Goal: Task Accomplishment & Management: Complete application form

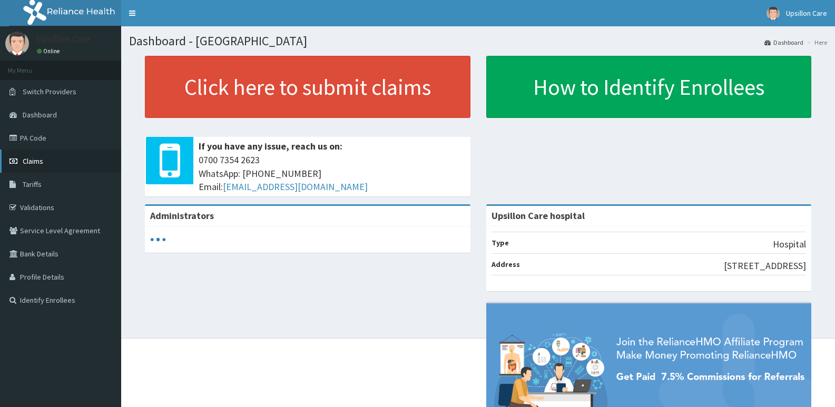
click at [55, 158] on link "Claims" at bounding box center [60, 161] width 121 height 23
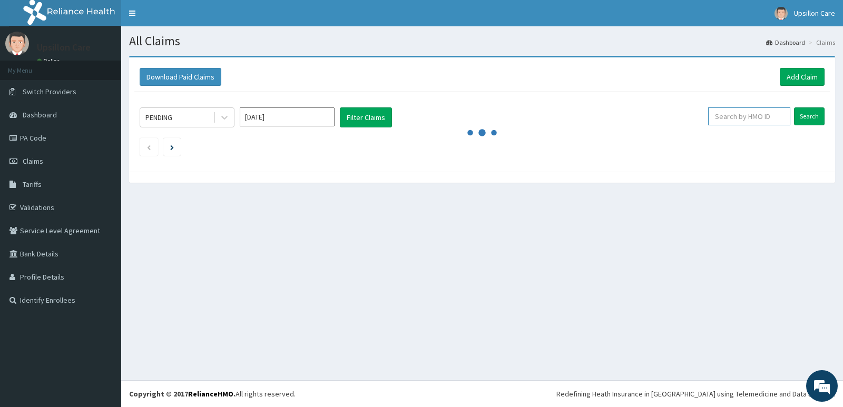
click at [742, 122] on input "text" at bounding box center [749, 116] width 83 height 18
paste input "swf/10415/c"
type input "swf/10415/c"
click at [805, 105] on div "PENDING Sep 2025 Filter Claims swf/10415/c Search" at bounding box center [481, 129] width 695 height 75
drag, startPoint x: 805, startPoint y: 110, endPoint x: 805, endPoint y: 115, distance: 5.8
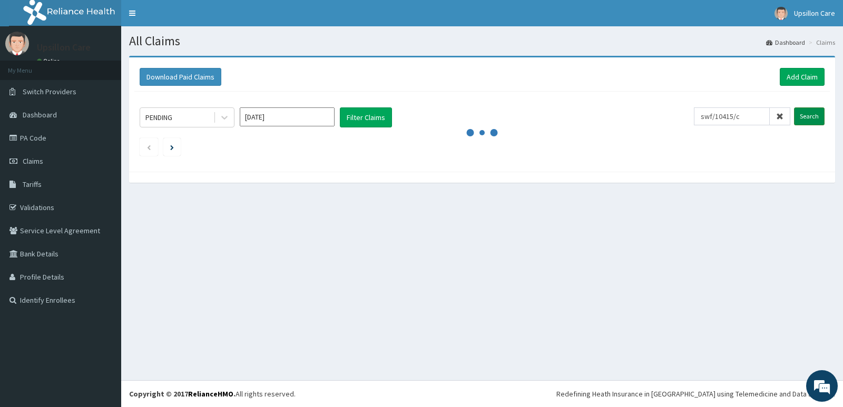
click at [805, 112] on input "Search" at bounding box center [809, 116] width 31 height 18
click at [789, 77] on link "Add Claim" at bounding box center [802, 77] width 45 height 18
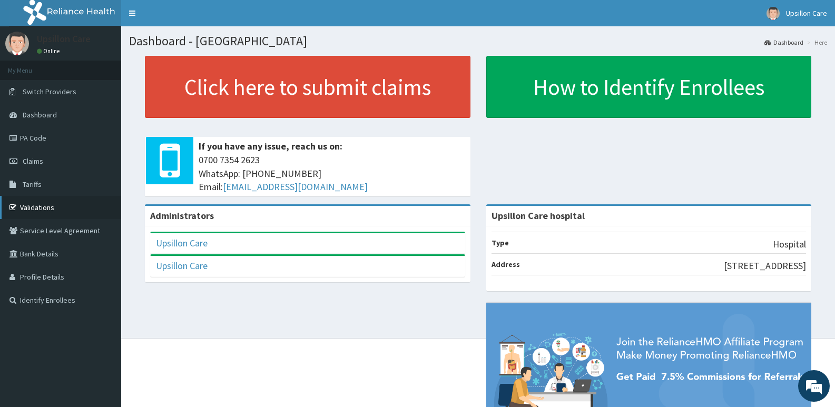
click at [77, 200] on link "Validations" at bounding box center [60, 207] width 121 height 23
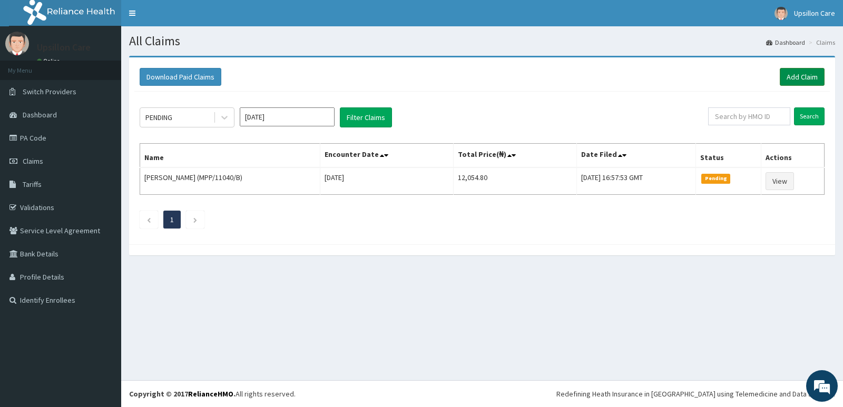
click at [795, 80] on link "Add Claim" at bounding box center [802, 77] width 45 height 18
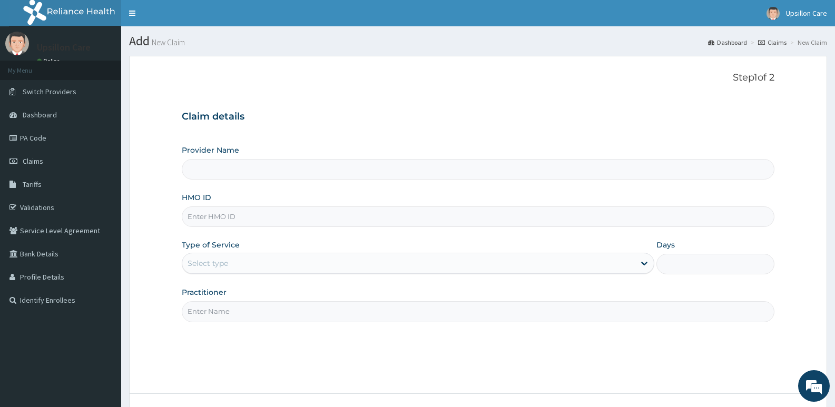
type input "Upsillon Care hospital"
click at [336, 222] on input "HMO ID" at bounding box center [478, 217] width 593 height 21
paste input "swf/10415/c"
type input "swf/10415/c"
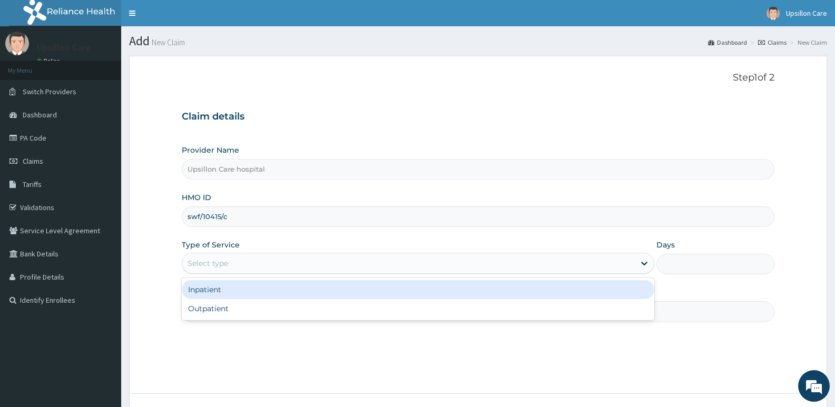
click at [277, 265] on div "Select type" at bounding box center [408, 263] width 452 height 17
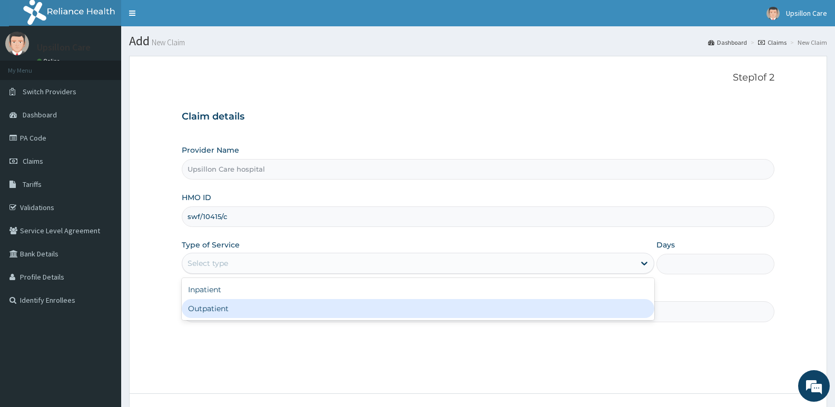
click at [247, 307] on div "Outpatient" at bounding box center [418, 308] width 472 height 19
type input "1"
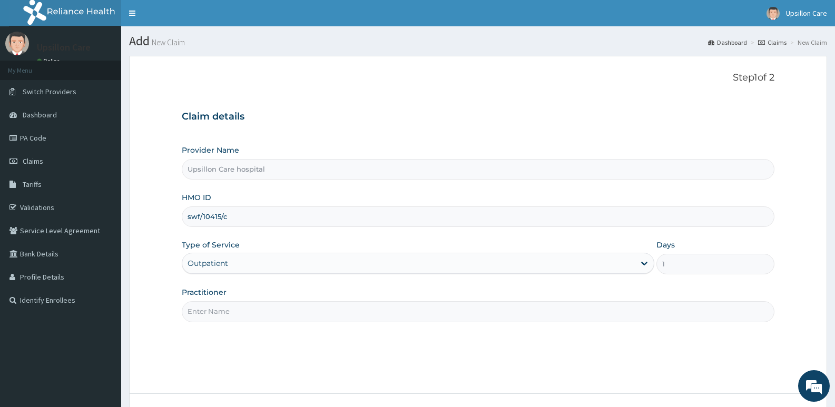
click at [382, 315] on input "Practitioner" at bounding box center [478, 311] width 593 height 21
type input "d"
type input "D"
paste input "Dr. Abdulkadir Evarah"
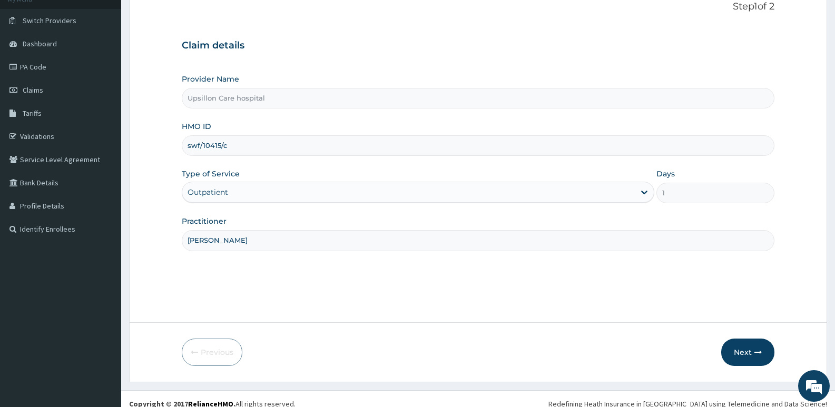
scroll to position [81, 0]
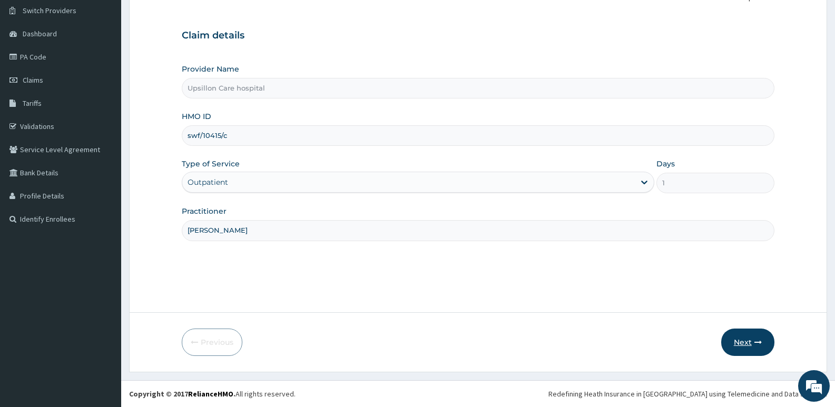
type input "Dr. Abdulkadir Evarah"
click at [725, 334] on button "Next" at bounding box center [747, 342] width 53 height 27
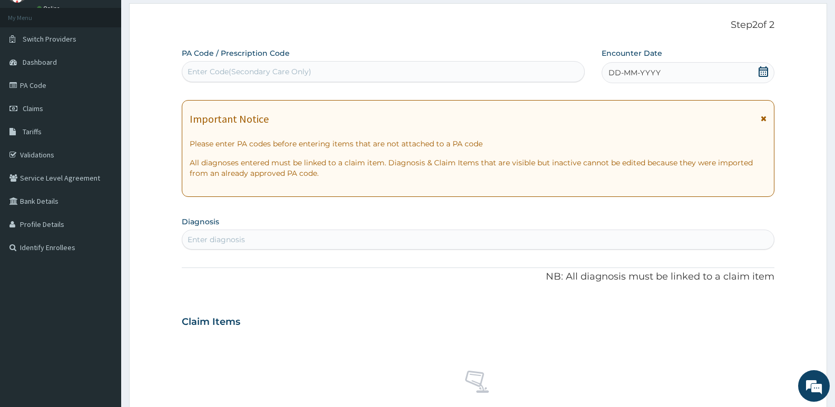
scroll to position [0, 0]
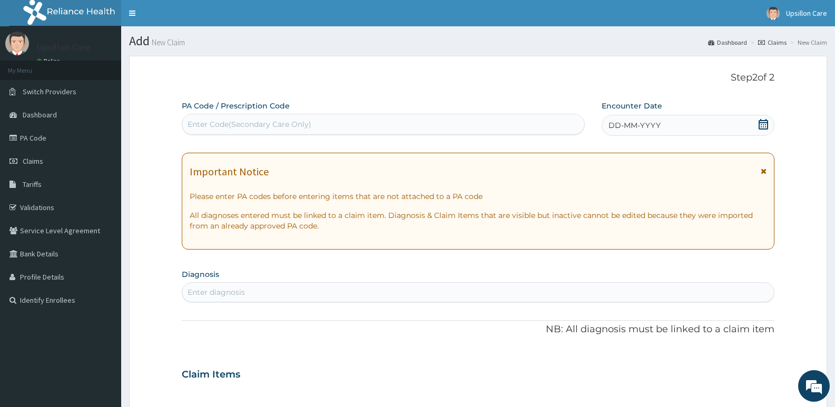
click at [419, 118] on div "Enter Code(Secondary Care Only)" at bounding box center [383, 124] width 402 height 17
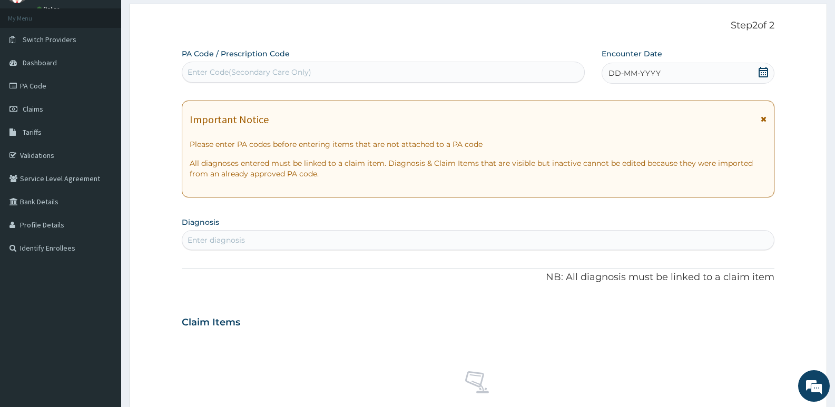
scroll to position [53, 0]
click at [679, 67] on div "DD-MM-YYYY" at bounding box center [688, 72] width 173 height 21
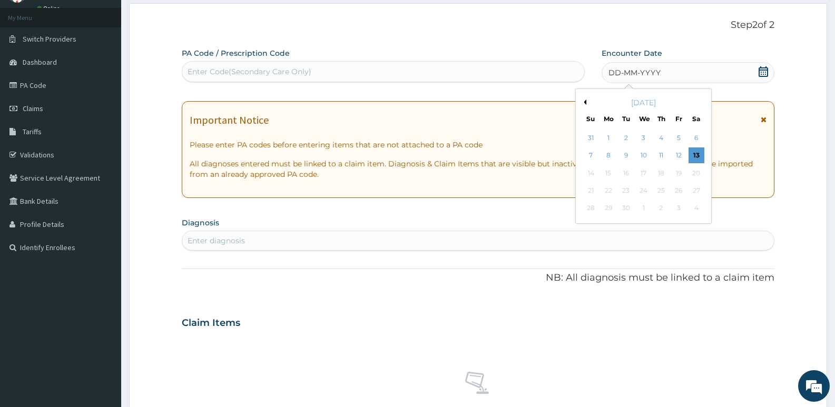
click at [349, 293] on div "PA Code / Prescription Code Enter Code(Secondary Care Only) Encounter Date DD-M…" at bounding box center [478, 321] width 593 height 546
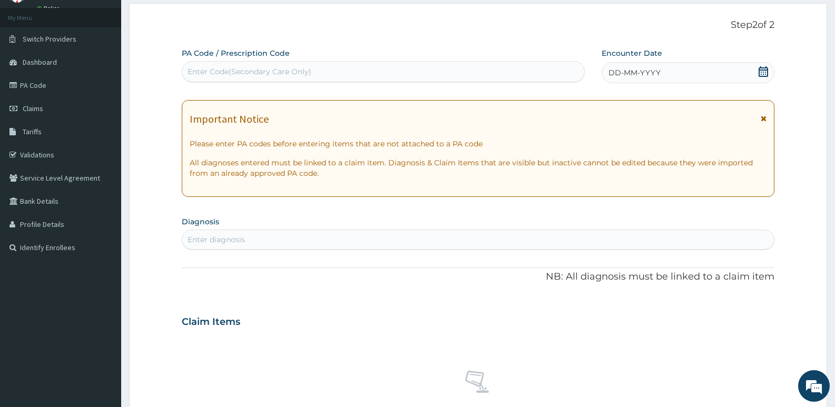
drag, startPoint x: 655, startPoint y: 71, endPoint x: 658, endPoint y: 83, distance: 12.5
click at [656, 75] on span "DD-MM-YYYY" at bounding box center [634, 72] width 52 height 11
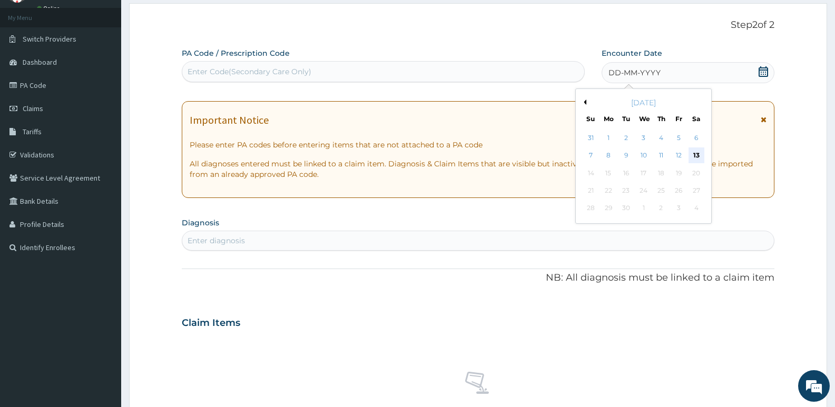
click at [693, 149] on div "13" at bounding box center [697, 156] width 16 height 16
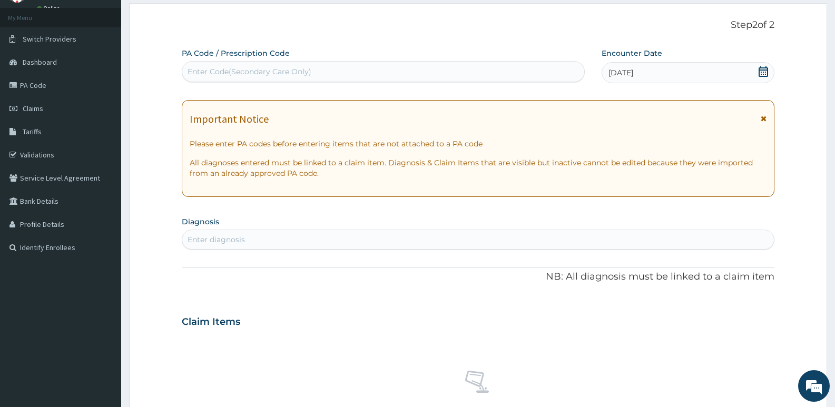
click at [294, 231] on div "Enter diagnosis" at bounding box center [478, 239] width 592 height 17
click at [232, 244] on div "Enter diagnosis" at bounding box center [216, 239] width 57 height 11
click at [232, 236] on div "Enter diagnosis" at bounding box center [216, 239] width 57 height 11
click at [232, 235] on div "Enter diagnosis" at bounding box center [216, 239] width 57 height 11
click at [215, 239] on div "Enter diagnosis" at bounding box center [216, 239] width 57 height 11
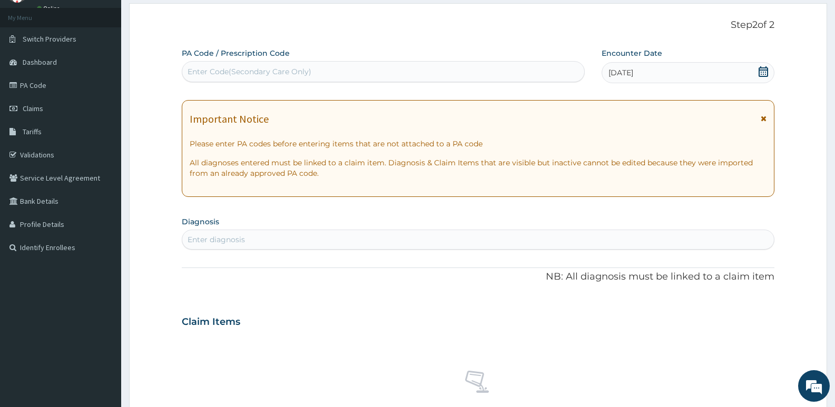
paste input "D"
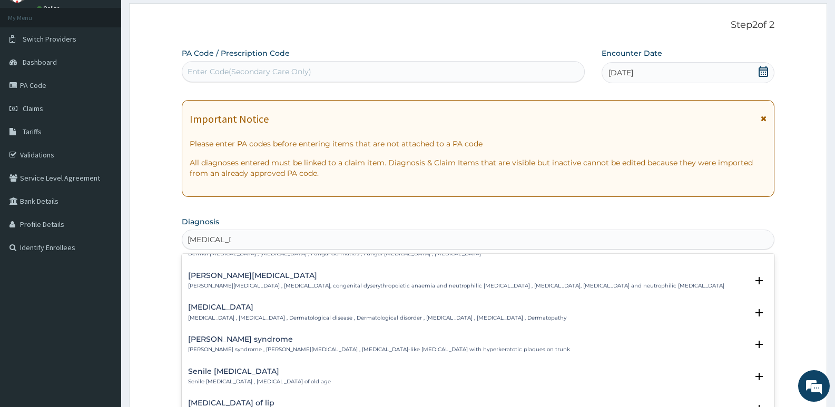
type input "Dermatosis"
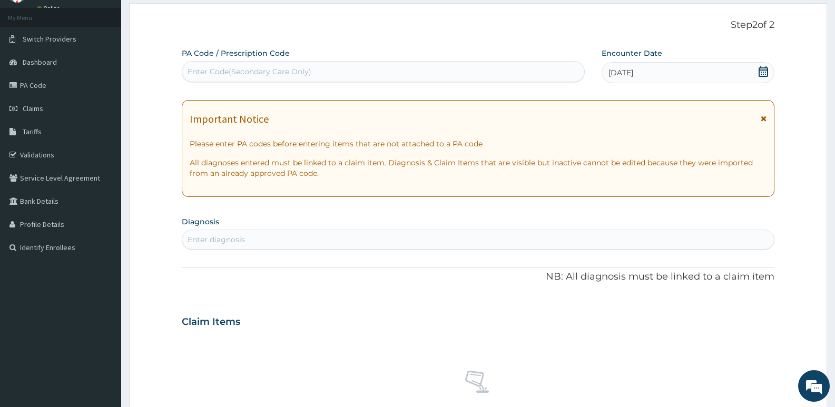
type input "d"
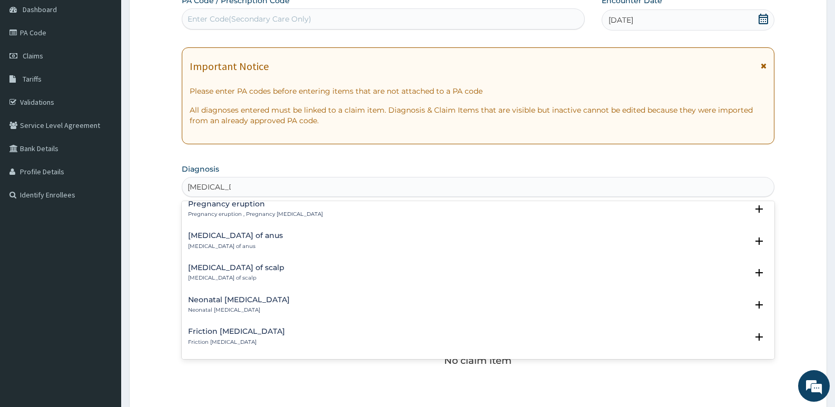
scroll to position [316, 0]
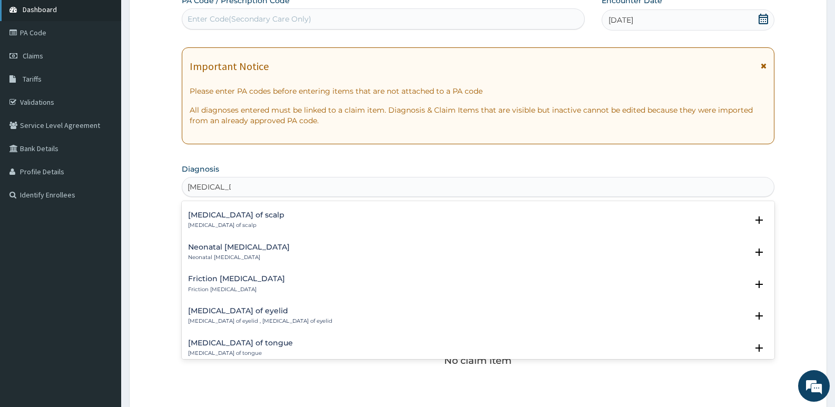
type input "Dermatosis"
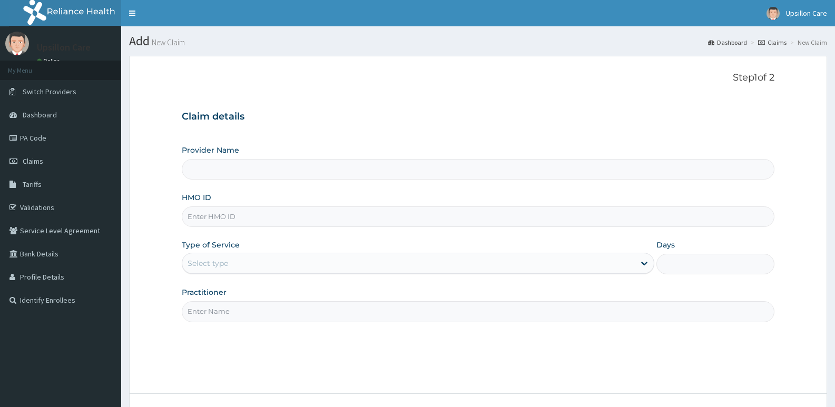
type input "Upsillon Care hospital"
click at [292, 217] on input "HMO ID" at bounding box center [478, 217] width 593 height 21
drag, startPoint x: 221, startPoint y: 211, endPoint x: 216, endPoint y: 215, distance: 6.0
click at [221, 211] on input "HMO ID" at bounding box center [478, 217] width 593 height 21
paste input "swf/10415/c"
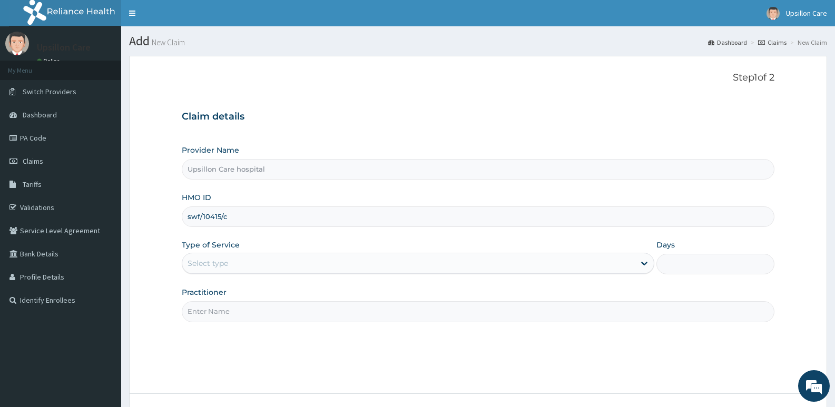
type input "swf/10415/c"
click at [220, 263] on div "Select type" at bounding box center [208, 263] width 41 height 11
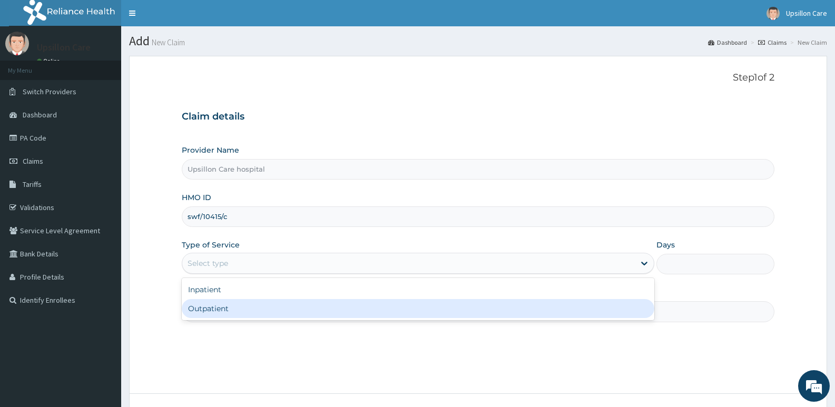
click at [208, 302] on div "Outpatient" at bounding box center [418, 308] width 472 height 19
type input "1"
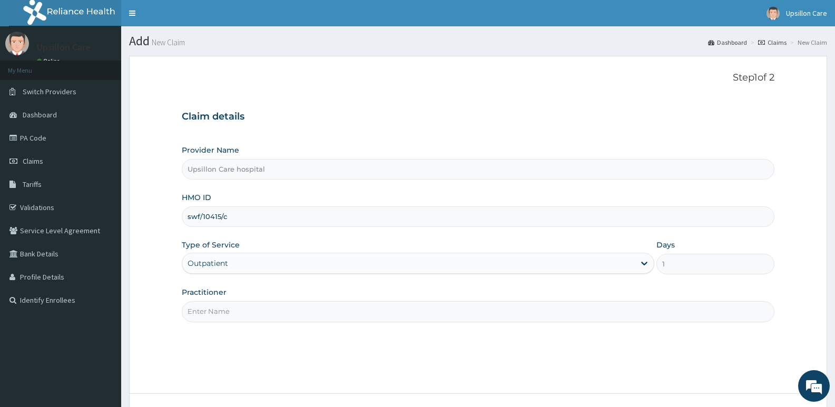
click at [270, 310] on input "Practitioner" at bounding box center [478, 311] width 593 height 21
paste input "Dr. Abdulkadir Evarah"
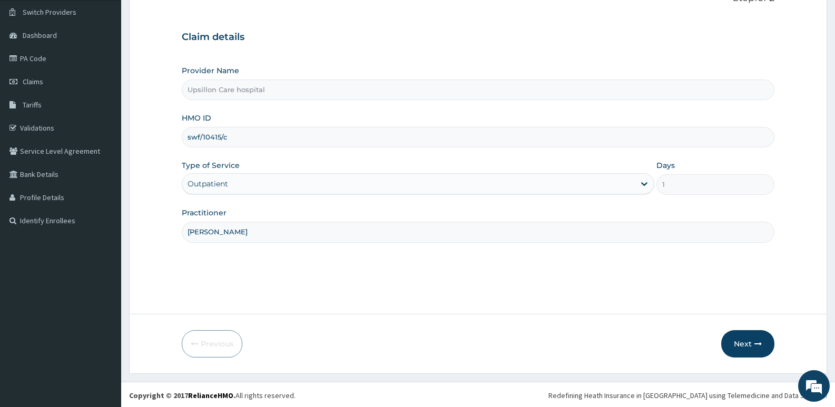
scroll to position [81, 0]
type input "Dr. Abdulkadir Evarah"
click at [734, 343] on button "Next" at bounding box center [747, 342] width 53 height 27
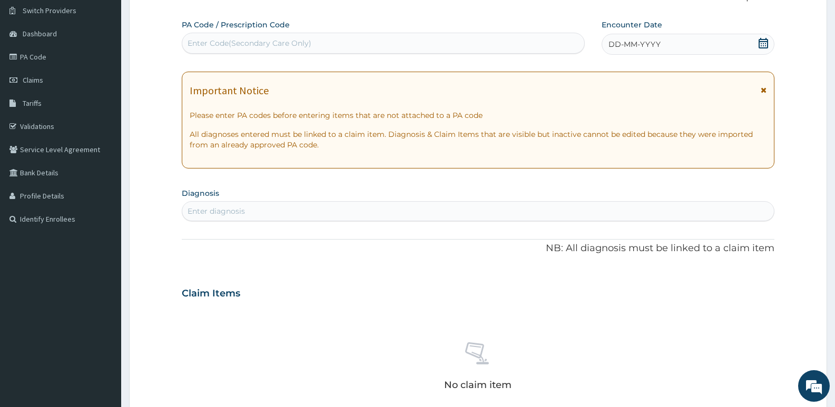
click at [200, 208] on div "Enter diagnosis" at bounding box center [216, 211] width 57 height 11
type input "d"
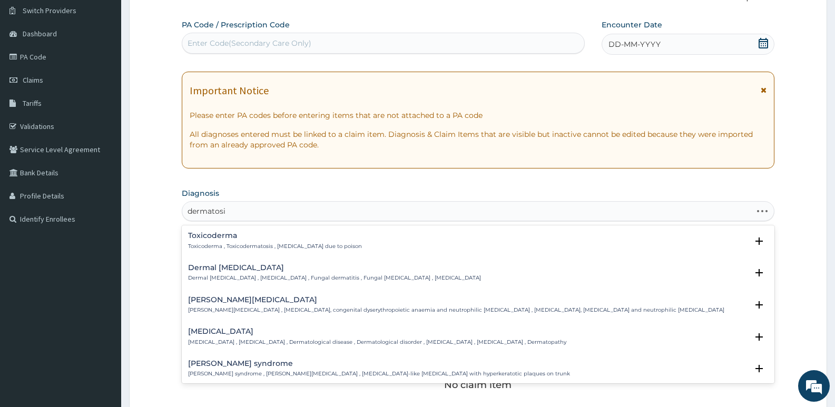
type input "dermatosis"
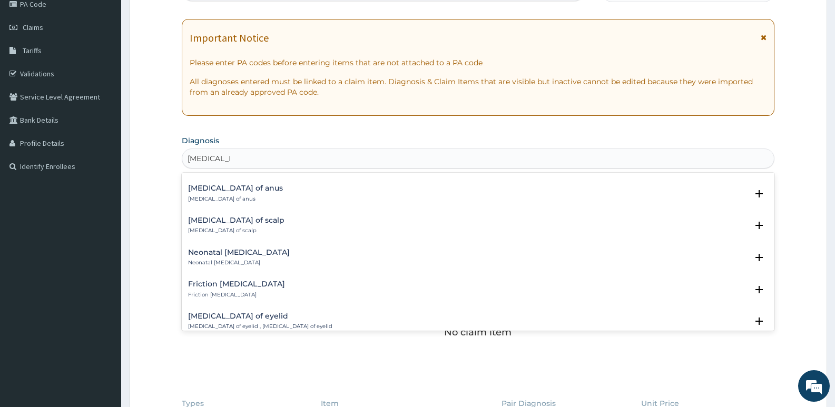
scroll to position [263, 0]
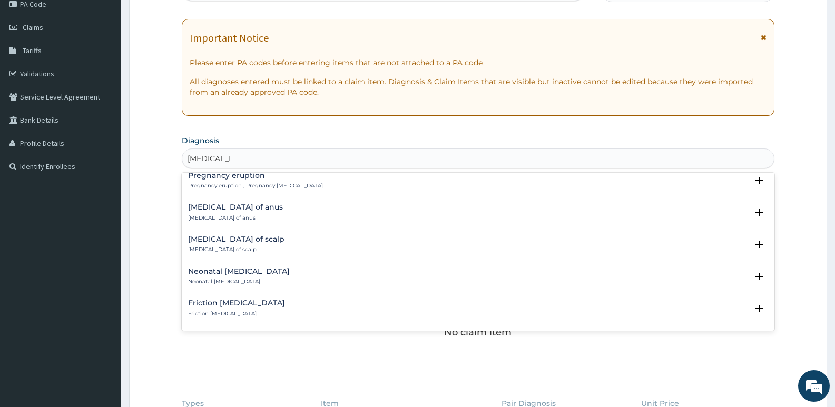
click at [250, 211] on h4 "Dermatosis of anus" at bounding box center [235, 207] width 95 height 8
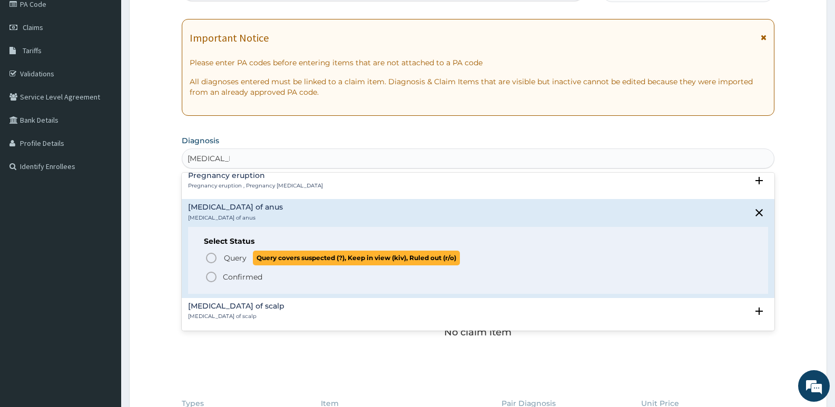
click at [209, 262] on icon "status option query" at bounding box center [211, 258] width 13 height 13
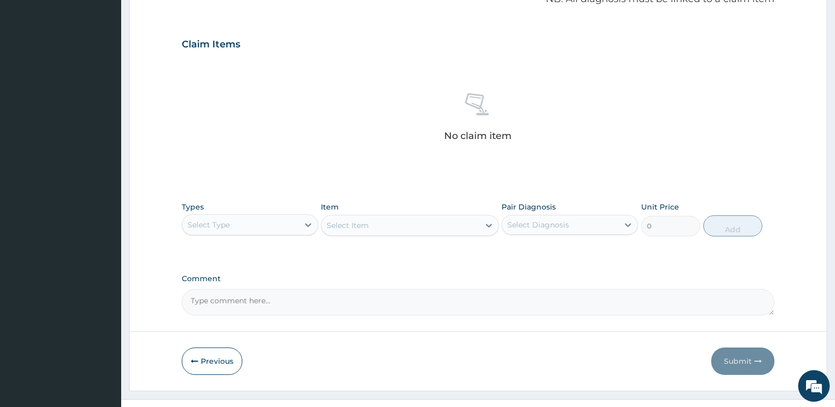
scroll to position [345, 0]
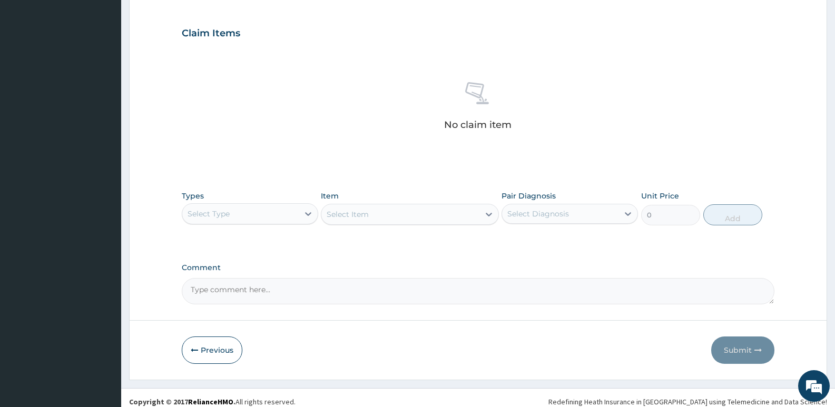
click at [257, 214] on div "Select Type" at bounding box center [240, 213] width 116 height 17
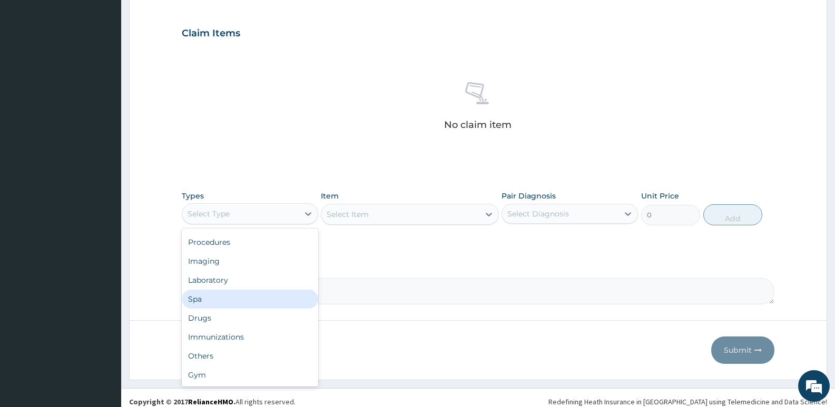
scroll to position [0, 0]
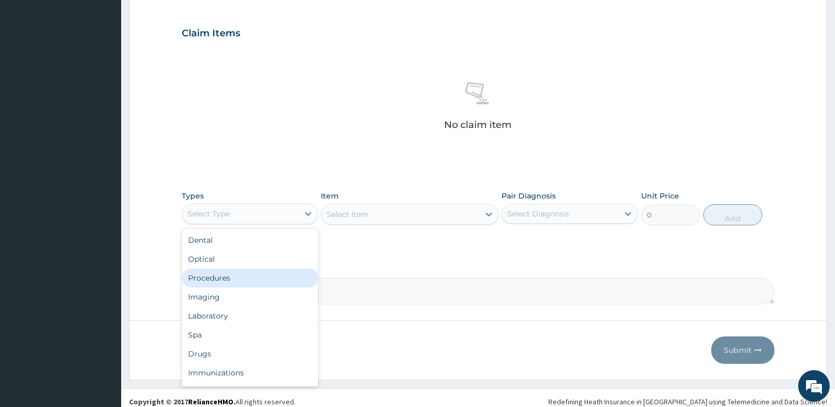
click at [271, 280] on div "Procedures" at bounding box center [250, 278] width 136 height 19
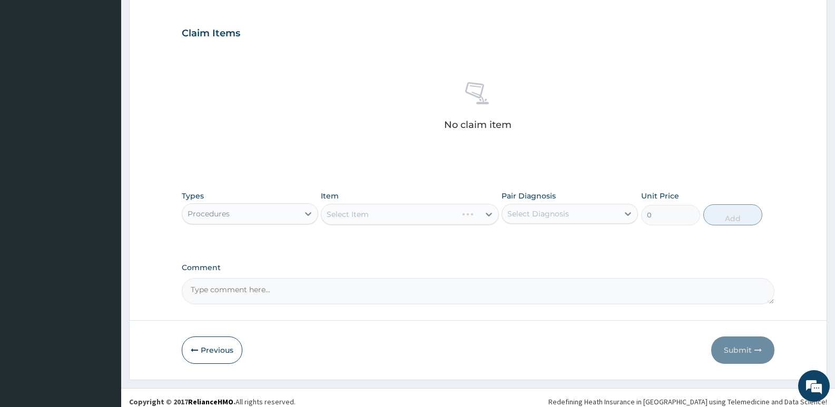
click at [388, 216] on div "Select Item" at bounding box center [410, 214] width 178 height 21
click at [486, 209] on div "Select Item" at bounding box center [410, 214] width 178 height 21
click at [520, 213] on div "Select Diagnosis" at bounding box center [538, 214] width 62 height 11
click at [511, 244] on div "Dermatosis of anus" at bounding box center [570, 241] width 136 height 22
checkbox input "true"
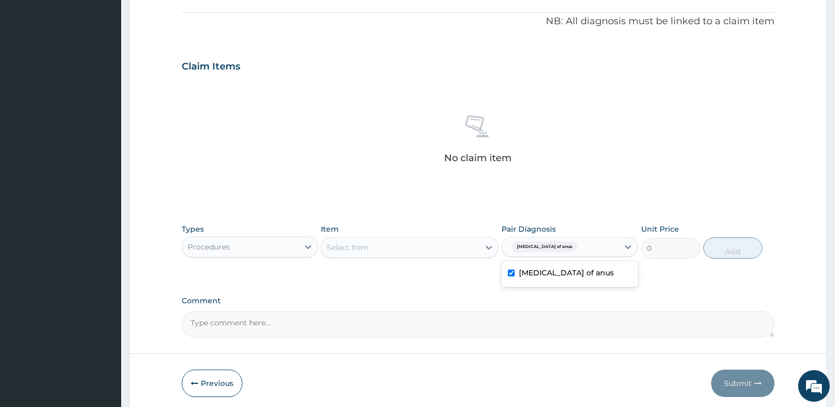
scroll to position [239, 0]
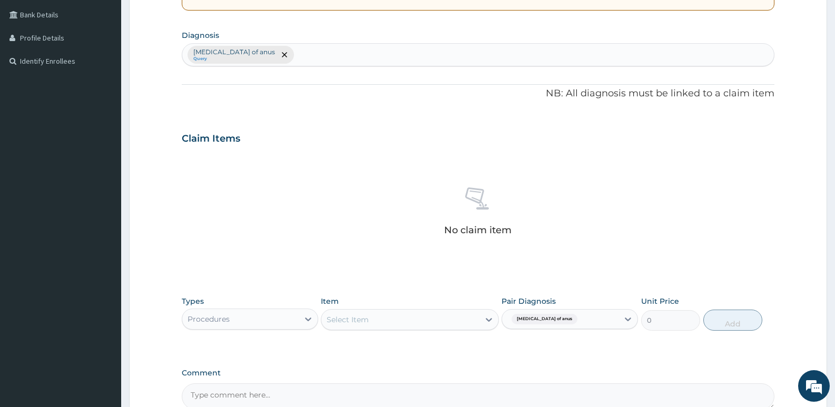
click at [289, 55] on div "Dermatosis of anus Query" at bounding box center [478, 55] width 592 height 22
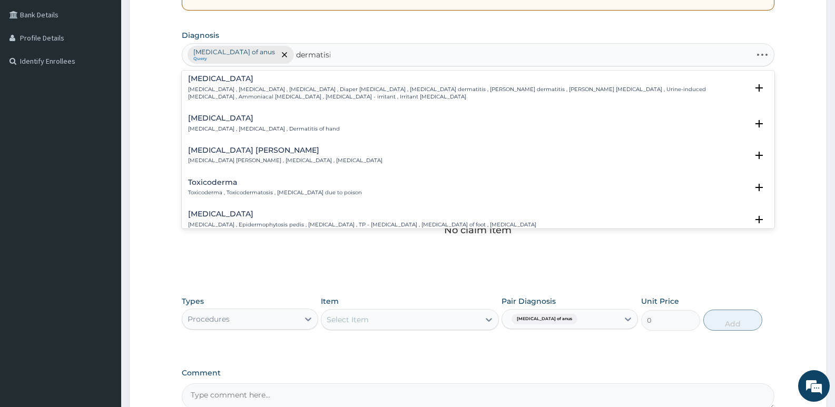
scroll to position [0, 0]
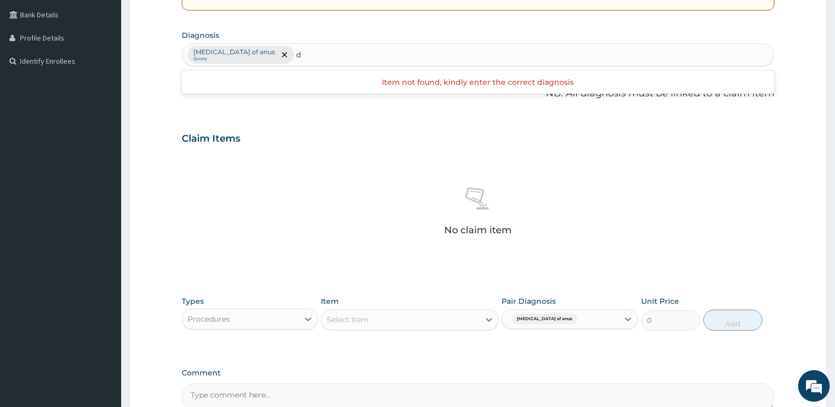
type input "d"
click at [370, 328] on div "Select Item" at bounding box center [400, 319] width 158 height 17
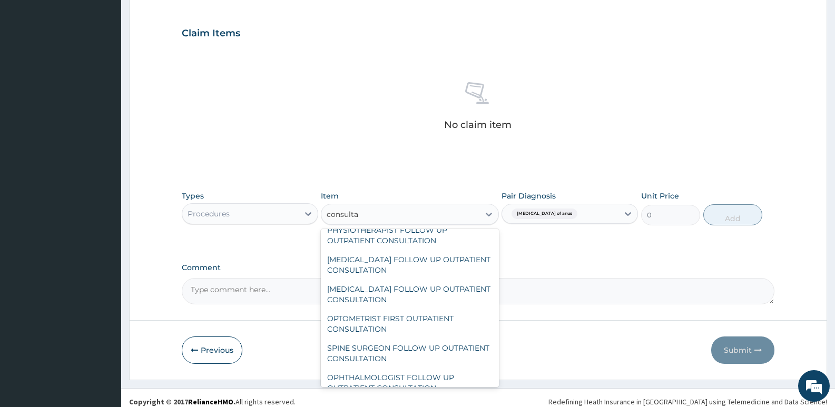
scroll to position [59, 0]
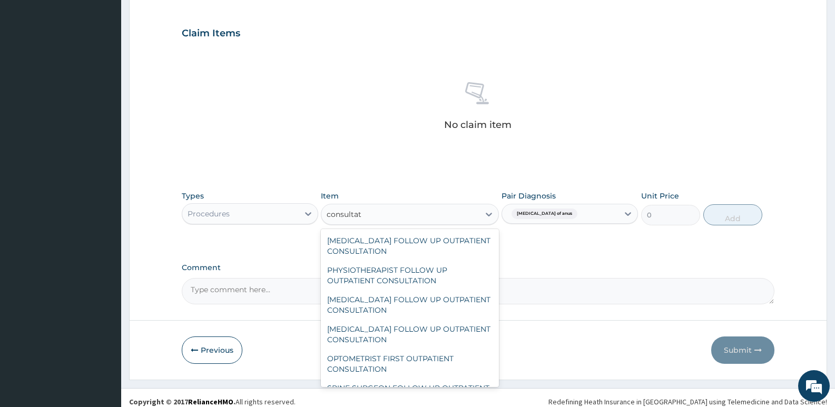
type input "consultatio"
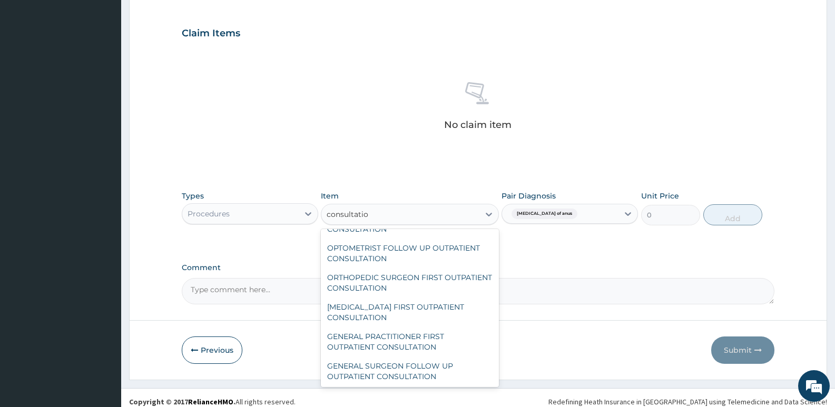
scroll to position [744, 0]
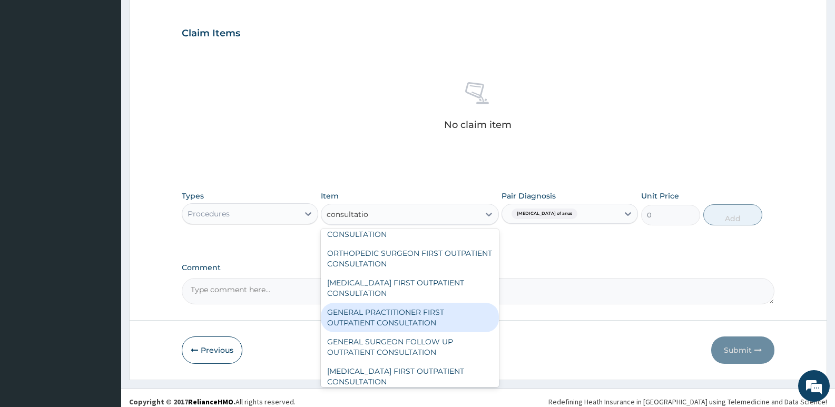
click at [398, 307] on div "GENERAL PRACTITIONER FIRST OUTPATIENT CONSULTATION" at bounding box center [410, 318] width 178 height 30
type input "3750"
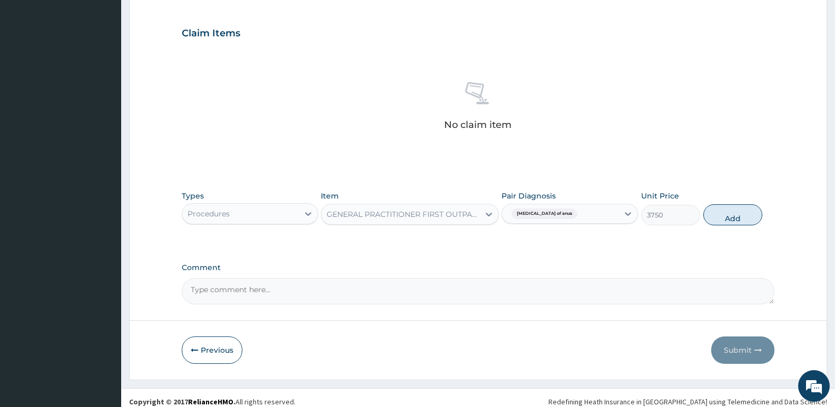
click at [348, 297] on textarea "Comment" at bounding box center [478, 291] width 593 height 26
type textarea "d"
type textarea "DERMATOSIS"
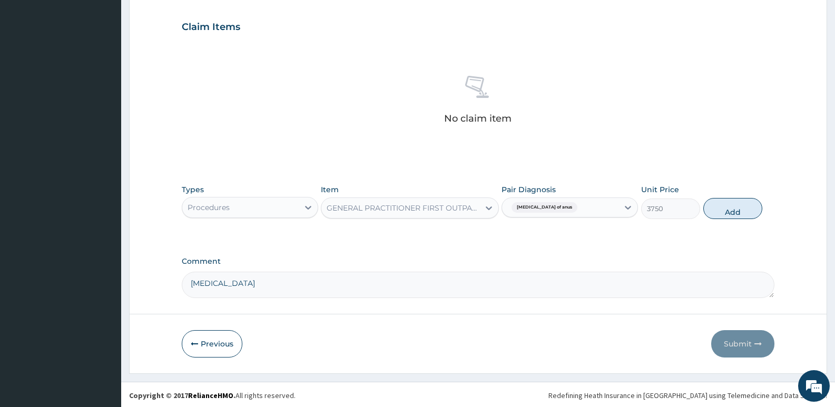
scroll to position [352, 0]
click at [730, 199] on button "Add" at bounding box center [732, 206] width 59 height 21
type input "0"
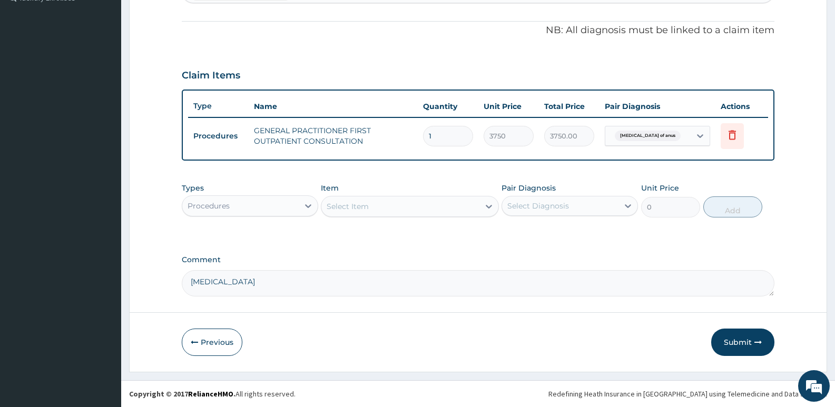
scroll to position [302, 0]
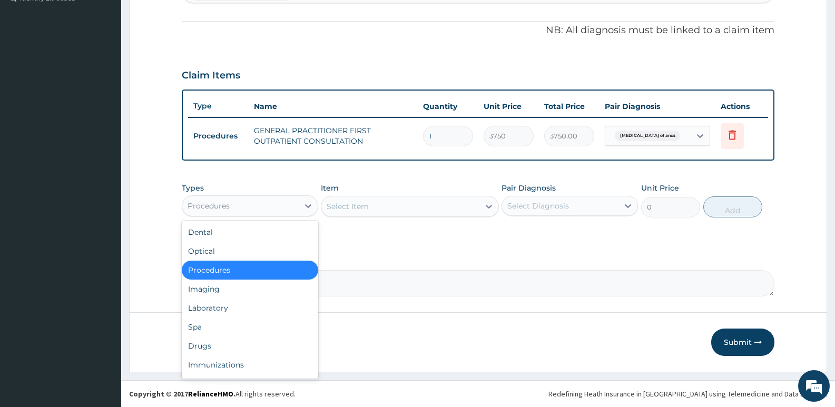
click at [260, 200] on div "Procedures" at bounding box center [240, 206] width 116 height 17
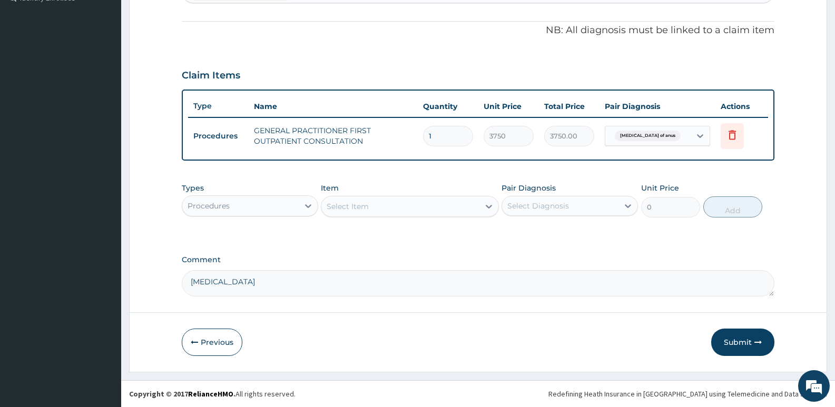
click at [233, 198] on div "Procedures" at bounding box center [240, 206] width 116 height 17
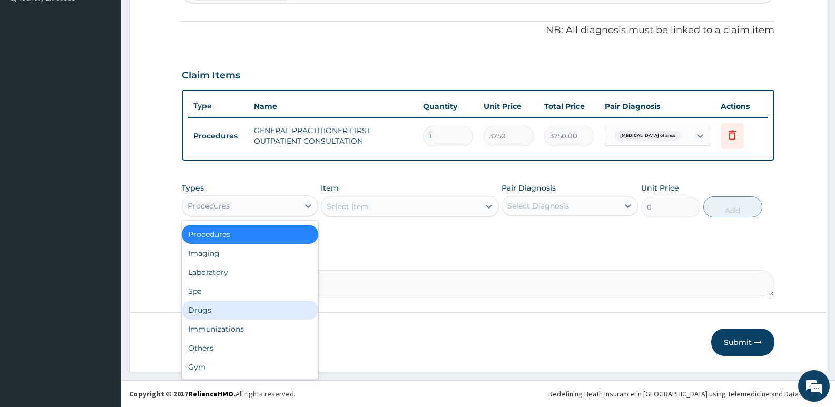
click at [209, 301] on div "Drugs" at bounding box center [250, 310] width 136 height 19
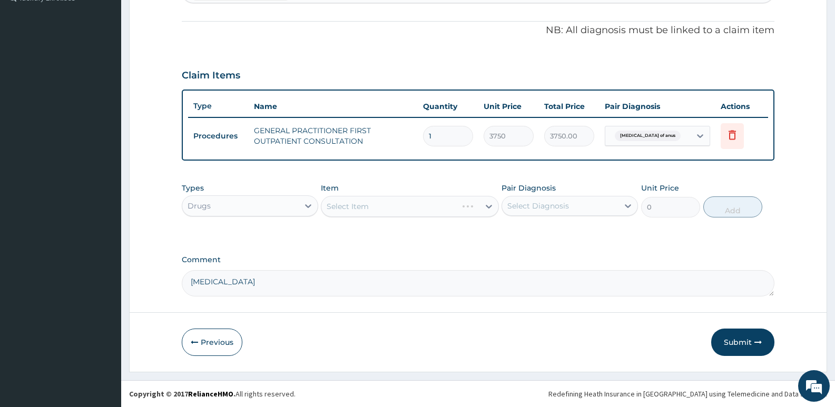
click at [379, 211] on div "Select Item" at bounding box center [410, 206] width 178 height 21
click at [532, 201] on div "Select Diagnosis" at bounding box center [538, 206] width 62 height 11
click at [514, 235] on input "checkbox" at bounding box center [511, 232] width 7 height 7
checkbox input "true"
click at [444, 214] on div "Select Item" at bounding box center [400, 206] width 158 height 17
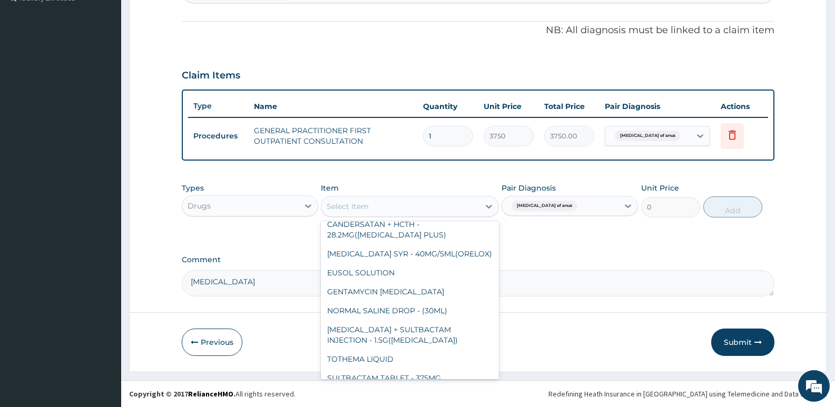
scroll to position [105, 0]
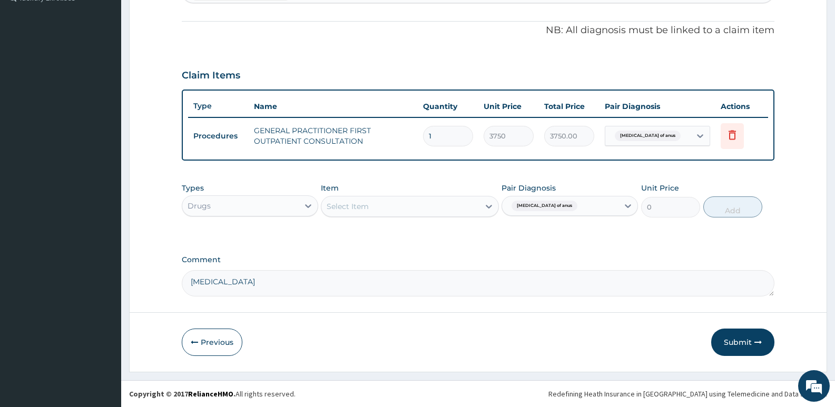
click at [346, 205] on div "Select Item" at bounding box center [348, 206] width 42 height 11
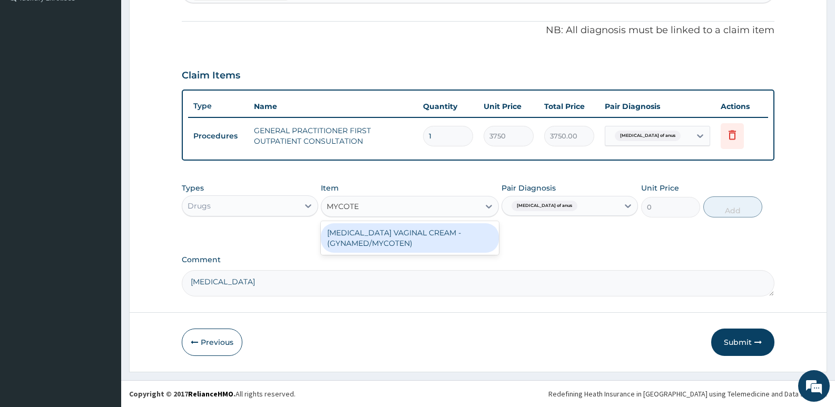
type input "MYCOTEN"
click at [361, 243] on div "CLOTRIMAZOLE VAGINAL CREAM - (GYNAMED/MYCOTEN)" at bounding box center [410, 238] width 178 height 30
type input "2240"
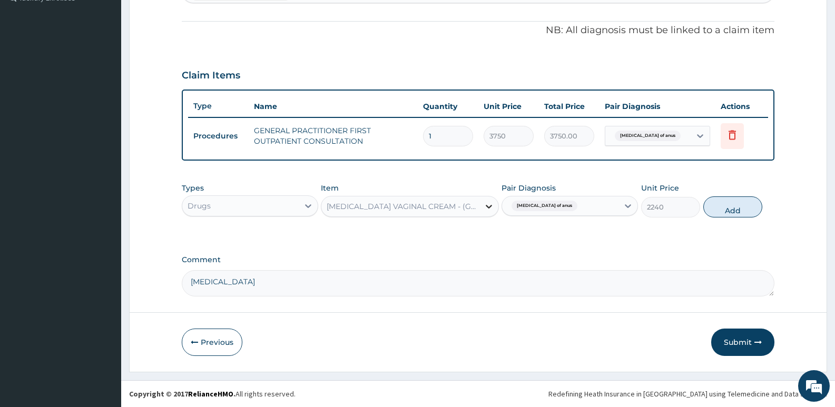
click at [491, 208] on icon at bounding box center [489, 206] width 11 height 11
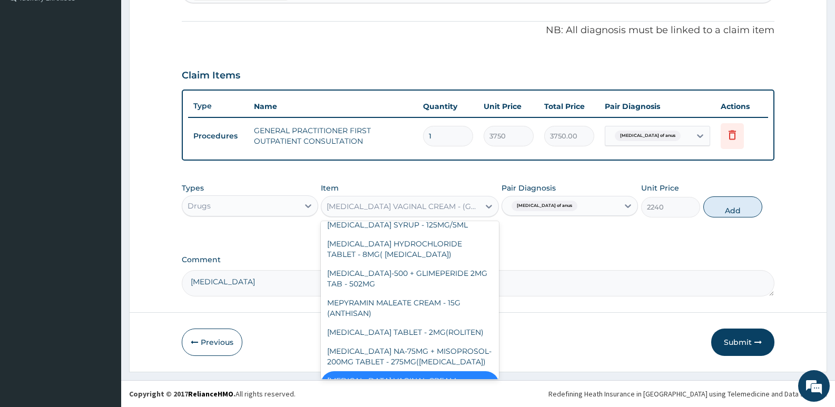
scroll to position [5133, 0]
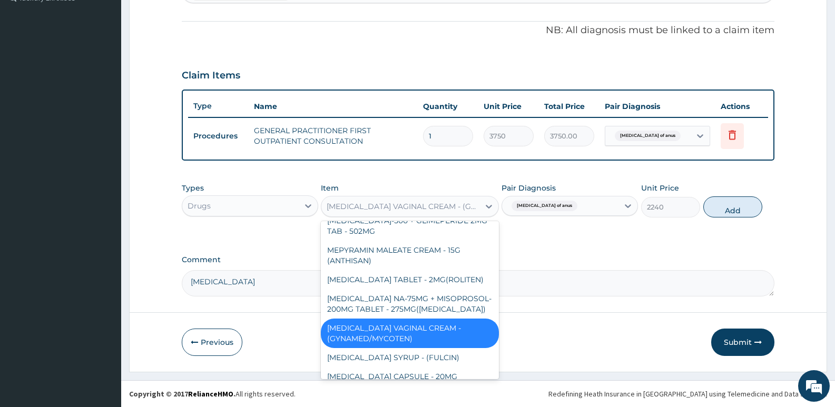
click at [416, 205] on div "CLOTRIMAZOLE VAGINAL CREAM - (GYNAMED/MYCOTEN)" at bounding box center [403, 206] width 153 height 11
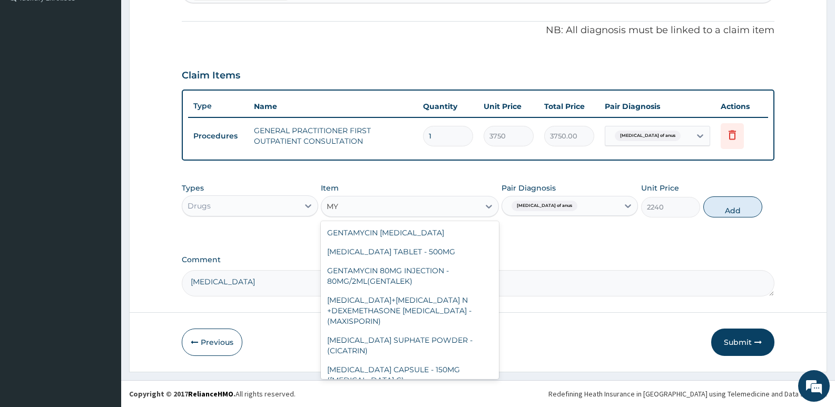
type input "M"
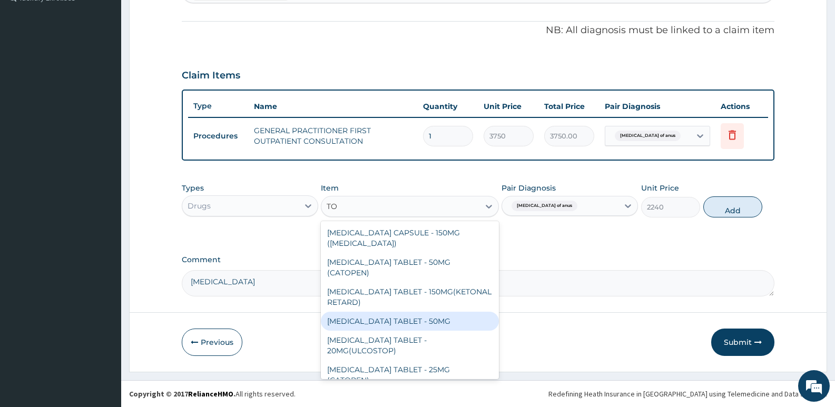
type input "T"
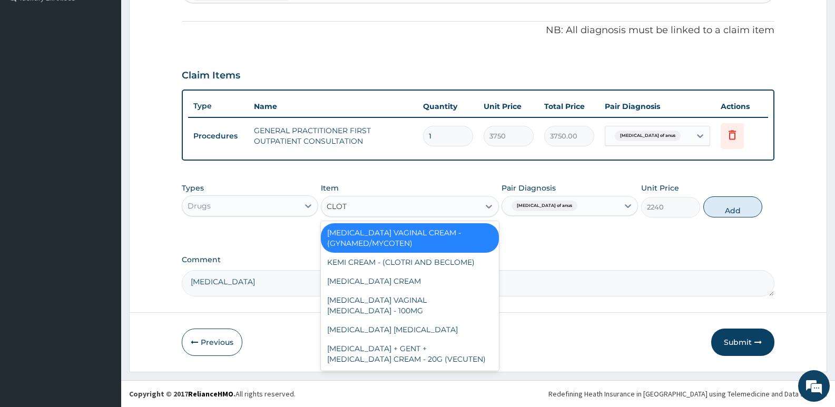
type input "CLOTR"
click at [391, 284] on div "CLOTRIMAZOLE CREAM" at bounding box center [410, 281] width 178 height 19
type input "1120"
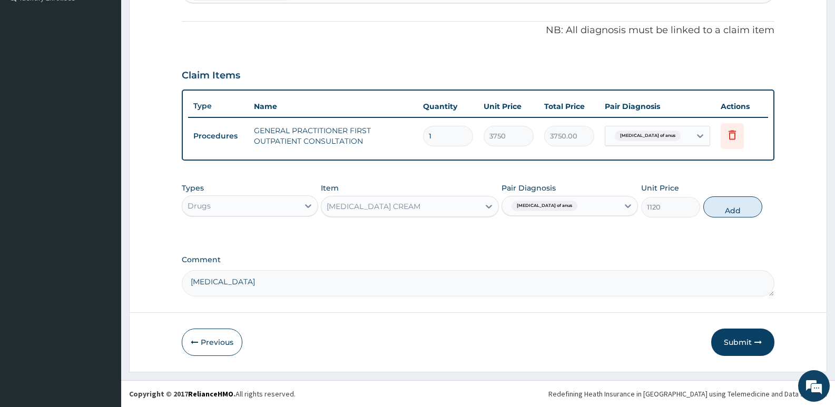
click at [405, 204] on div "CLOTRIMAZOLE CREAM" at bounding box center [374, 206] width 94 height 11
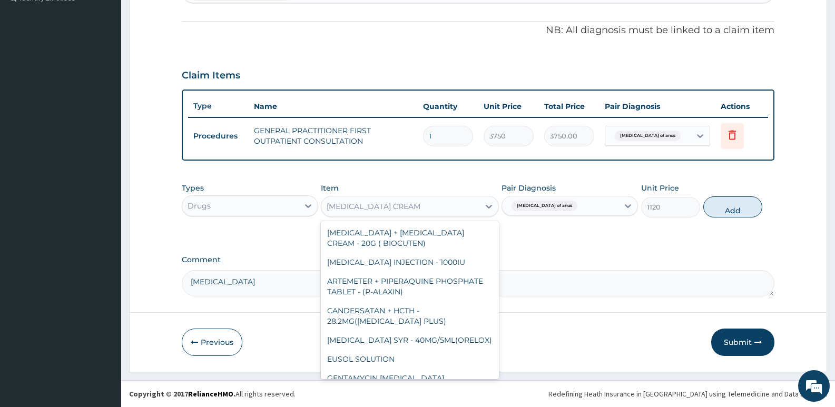
scroll to position [6050, 0]
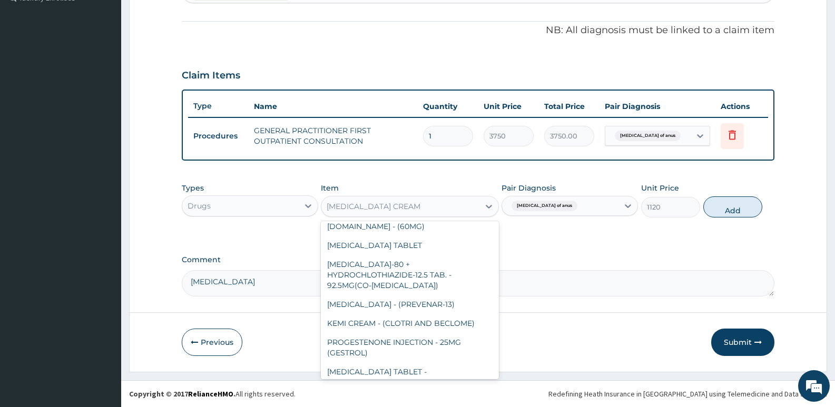
type input "M"
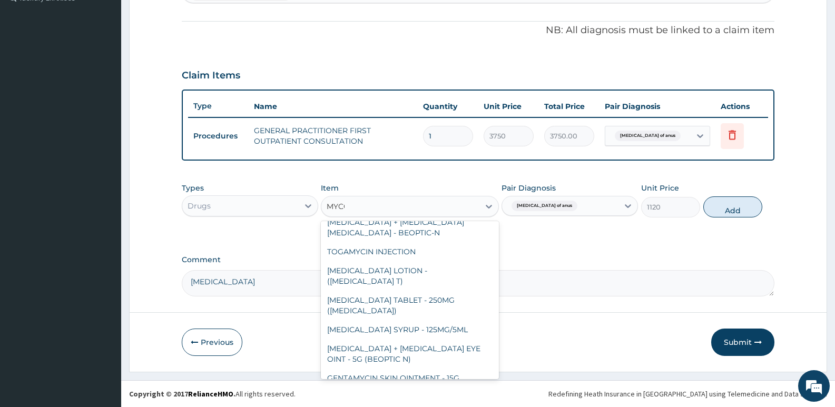
scroll to position [0, 0]
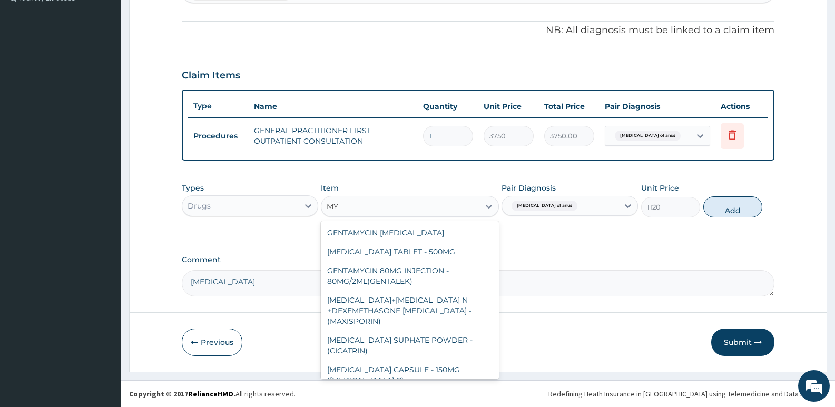
type input "M"
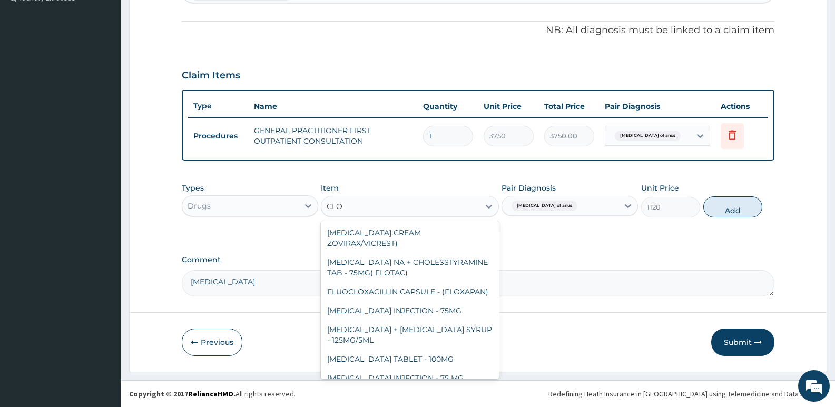
type input "CLOT"
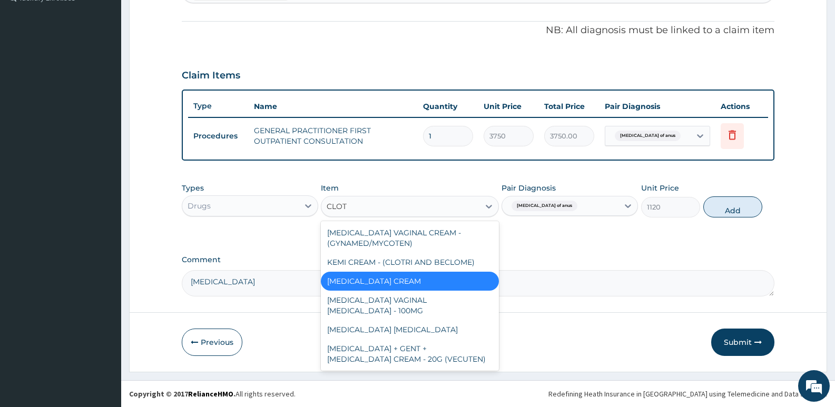
click at [346, 274] on div "CLOTRIMAZOLE CREAM" at bounding box center [410, 281] width 178 height 19
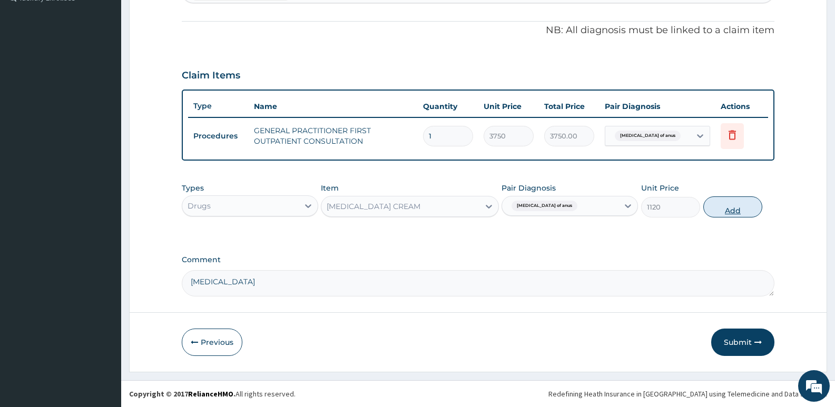
click at [726, 198] on button "Add" at bounding box center [732, 206] width 59 height 21
type input "0"
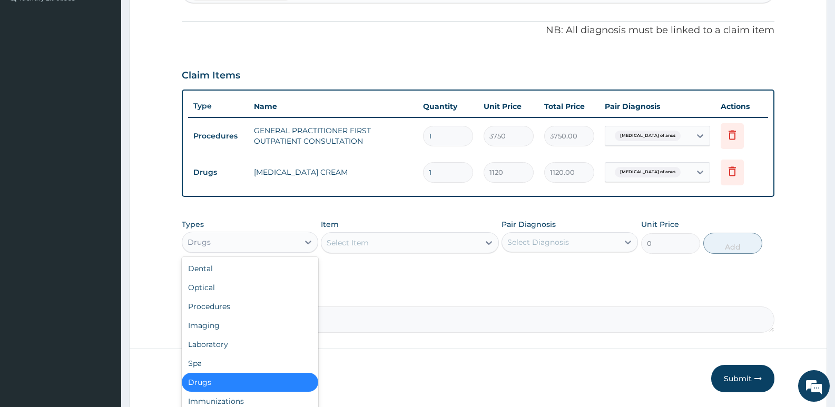
click at [247, 252] on div "Drugs" at bounding box center [250, 242] width 136 height 21
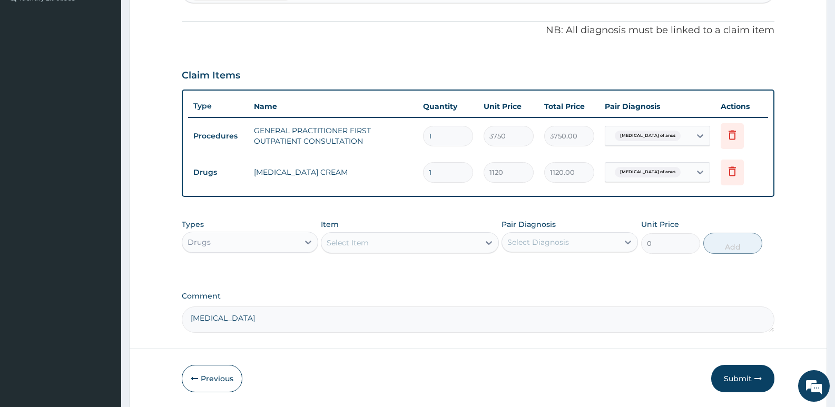
click at [270, 236] on div "Drugs" at bounding box center [240, 242] width 116 height 17
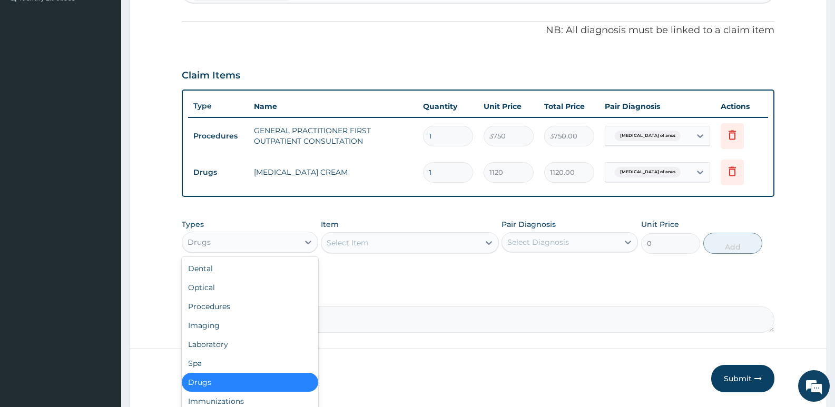
click at [369, 239] on div "Select Item" at bounding box center [400, 242] width 158 height 17
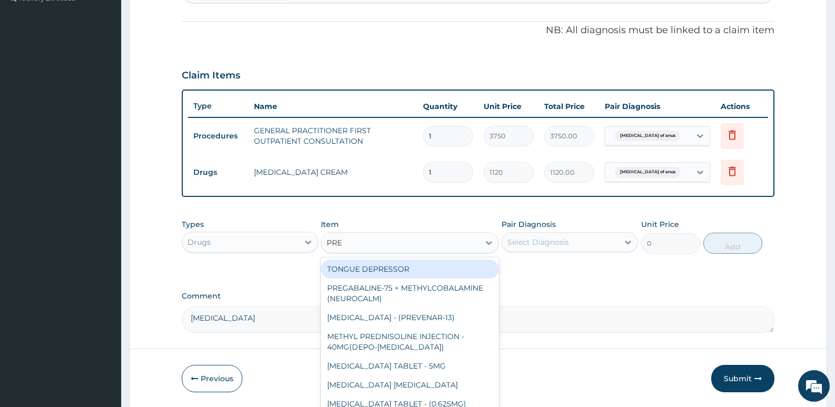
type input "PRED"
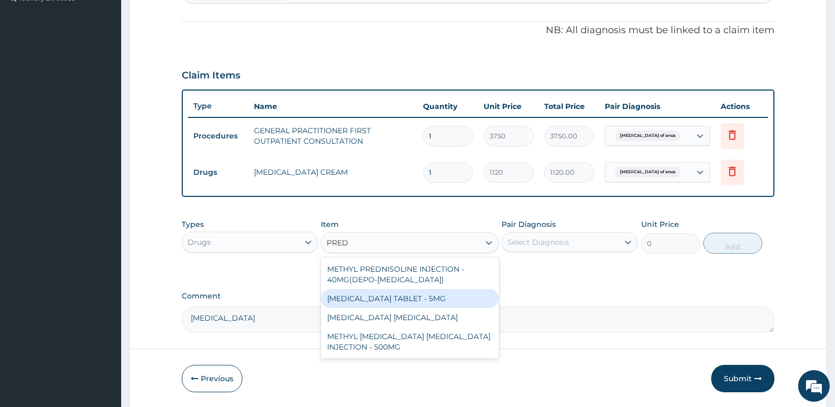
click at [348, 293] on div "PREDNISOLONE TABLET - 5MG" at bounding box center [410, 298] width 178 height 19
type input "42"
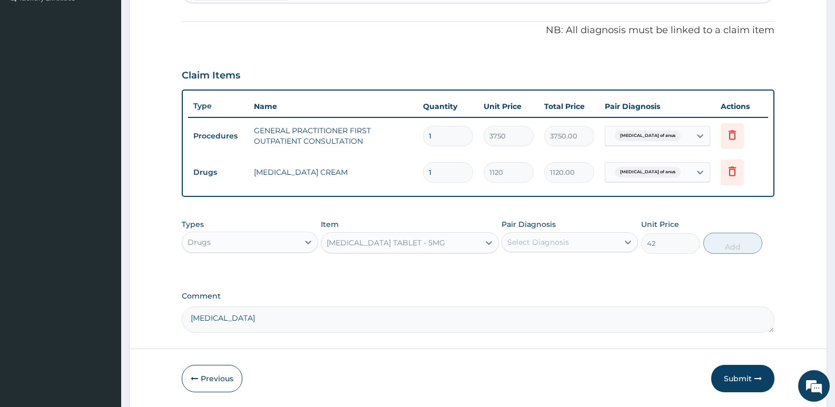
click at [542, 244] on div "Select Diagnosis" at bounding box center [538, 242] width 62 height 11
click at [510, 267] on input "checkbox" at bounding box center [511, 268] width 7 height 7
checkbox input "true"
click at [659, 275] on div "PA Code / Prescription Code Enter Code(Secondary Care Only) Encounter Date DD-M…" at bounding box center [478, 65] width 593 height 535
click at [722, 244] on button "Add" at bounding box center [732, 243] width 59 height 21
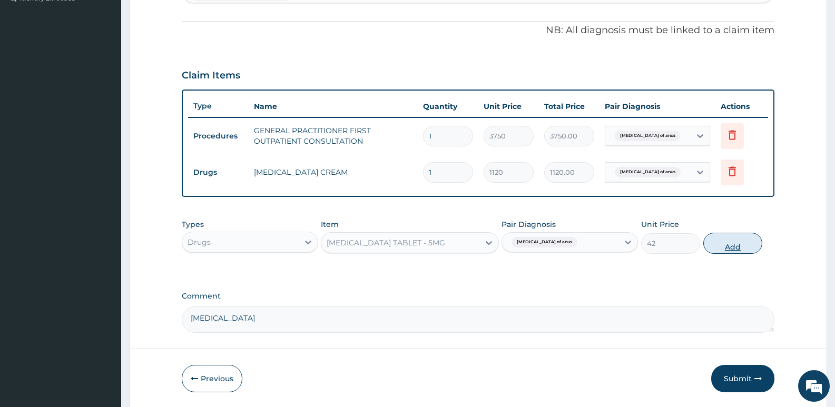
type input "0"
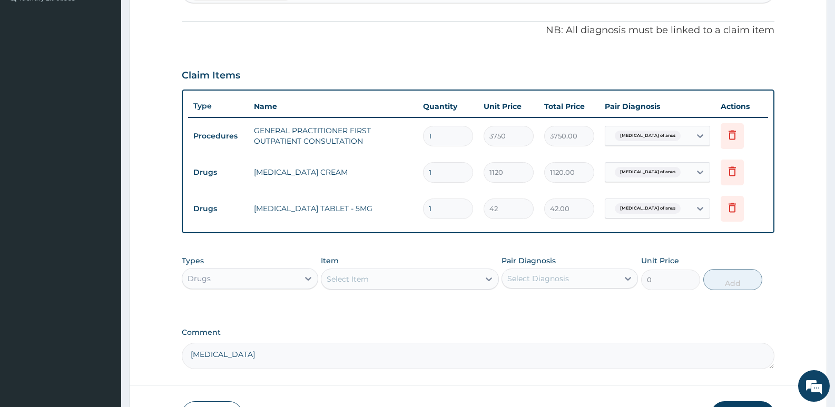
click at [526, 210] on input "42" at bounding box center [509, 209] width 50 height 21
click at [514, 207] on input "42" at bounding box center [509, 209] width 50 height 21
click at [534, 210] on td "42" at bounding box center [508, 208] width 61 height 31
click at [494, 219] on td "42" at bounding box center [508, 208] width 61 height 31
click at [496, 218] on input "42" at bounding box center [509, 209] width 50 height 21
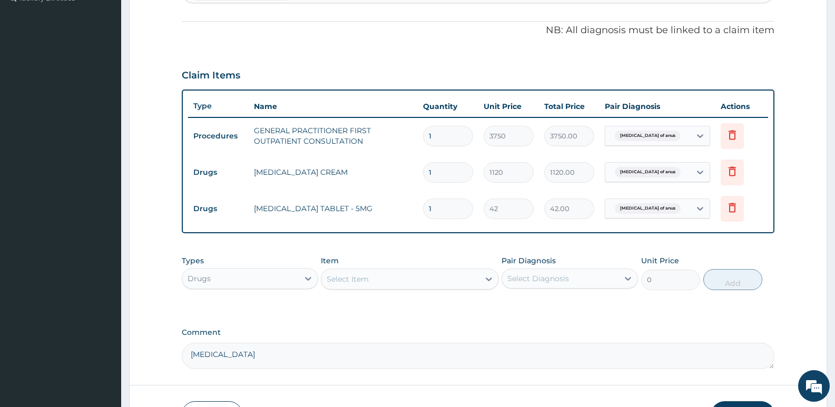
click at [496, 218] on input "42" at bounding box center [509, 209] width 50 height 21
click at [497, 217] on input "42" at bounding box center [509, 209] width 50 height 21
click at [595, 213] on td "42.00" at bounding box center [569, 208] width 61 height 31
click at [447, 212] on input "1" at bounding box center [448, 209] width 50 height 21
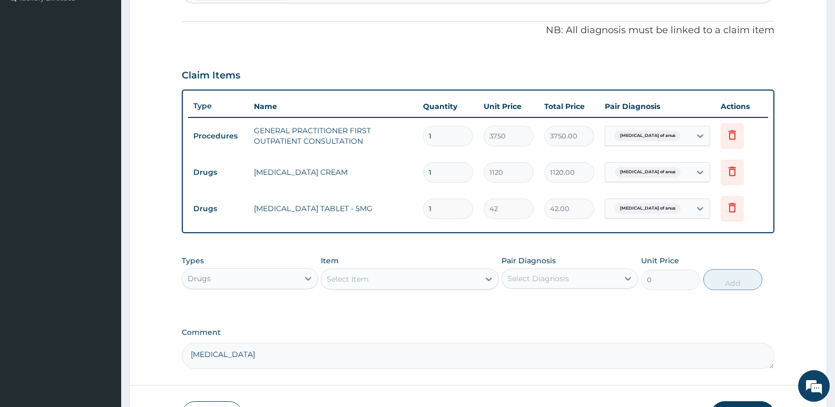
type input "10"
type input "420.00"
type input "10"
click at [282, 277] on div "Drugs" at bounding box center [240, 278] width 116 height 17
click at [357, 278] on div "Select Item" at bounding box center [348, 279] width 42 height 11
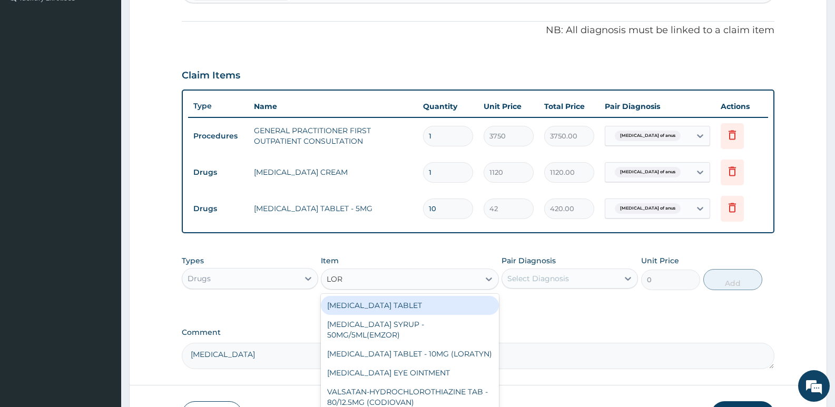
type input "LORA"
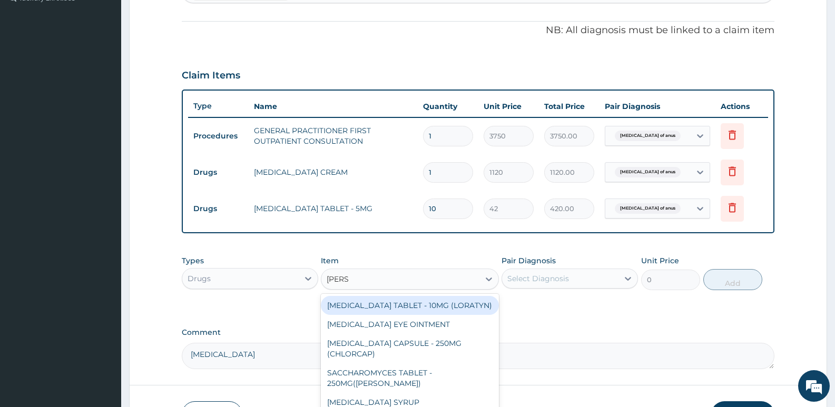
click at [397, 306] on div "LORATADINE TABLET - 10MG (LORATYN)" at bounding box center [410, 305] width 178 height 19
type input "98"
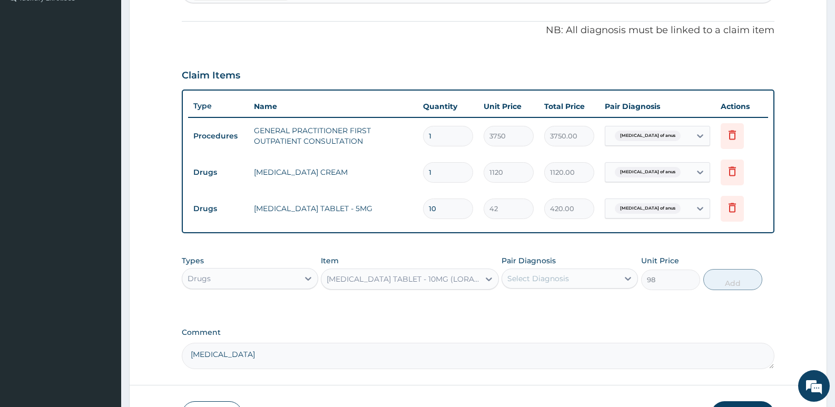
click at [514, 279] on div "Select Diagnosis" at bounding box center [538, 278] width 62 height 11
click at [507, 304] on div "Dermatosis of anus" at bounding box center [570, 306] width 136 height 22
checkbox input "true"
click at [713, 275] on button "Add" at bounding box center [732, 279] width 59 height 21
type input "0"
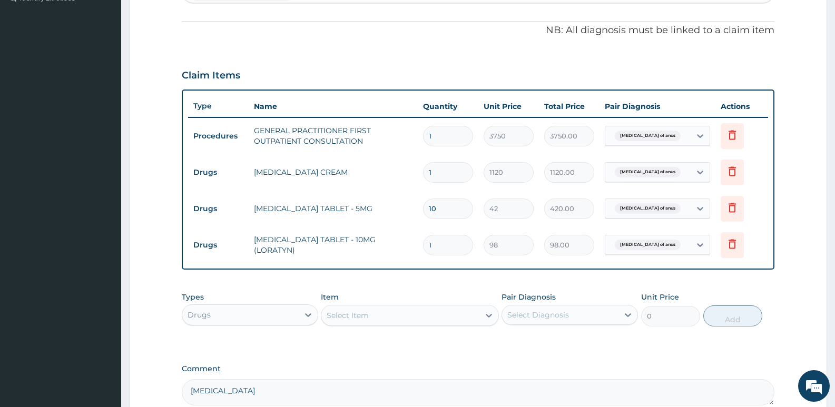
type input "0.00"
type input "5"
type input "490.00"
type input "4"
type input "392.00"
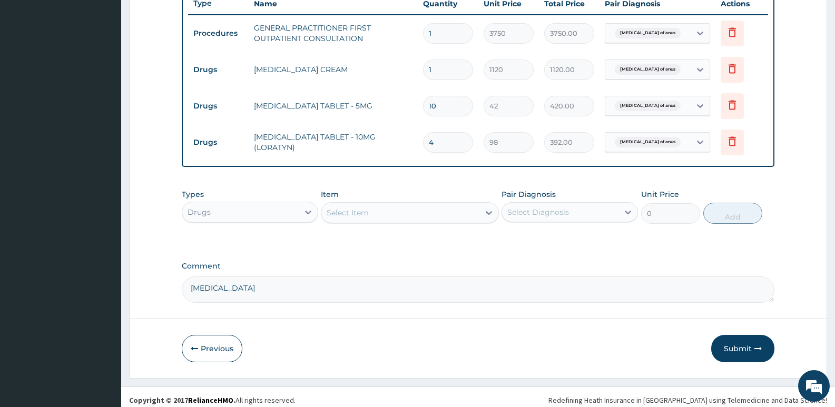
scroll to position [411, 0]
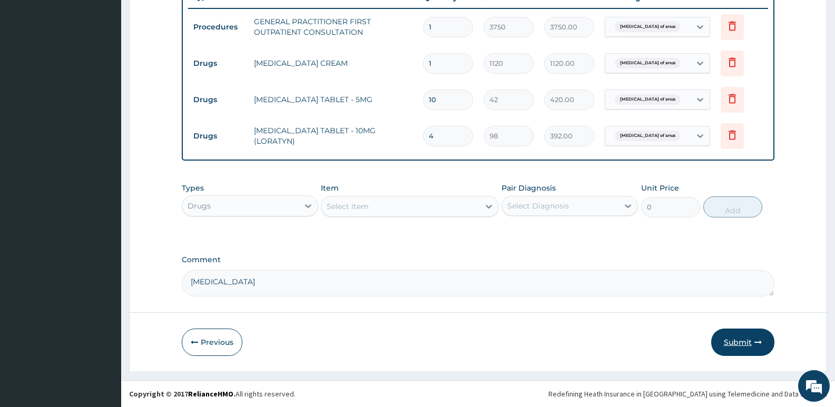
type input "4"
click at [724, 337] on button "Submit" at bounding box center [742, 342] width 63 height 27
click at [738, 346] on button "Submit" at bounding box center [742, 342] width 63 height 27
click at [730, 338] on button "Submit" at bounding box center [742, 342] width 63 height 27
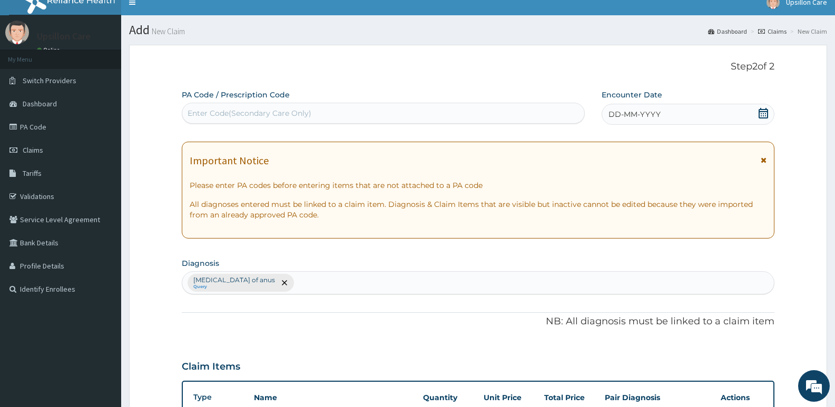
scroll to position [0, 0]
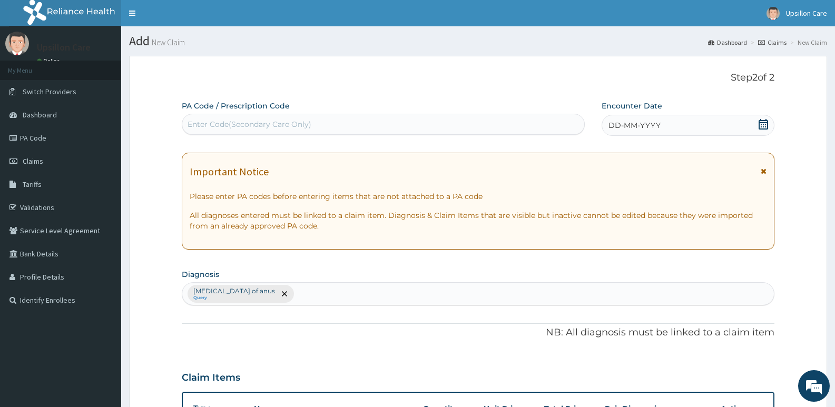
click at [636, 124] on span "DD-MM-YYYY" at bounding box center [634, 125] width 52 height 11
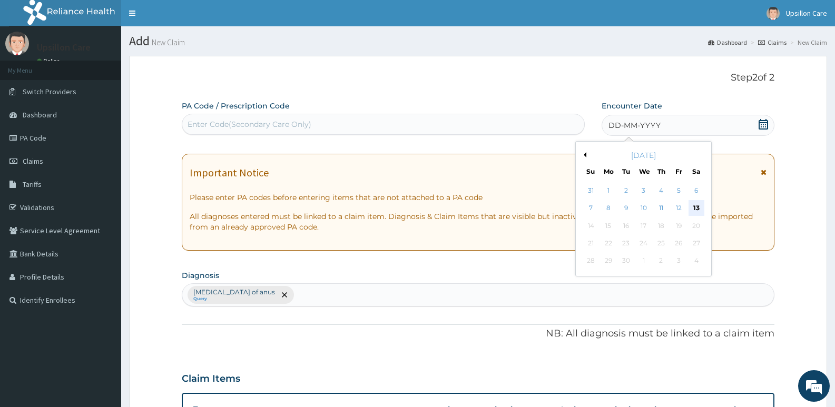
click at [691, 206] on div "13" at bounding box center [697, 209] width 16 height 16
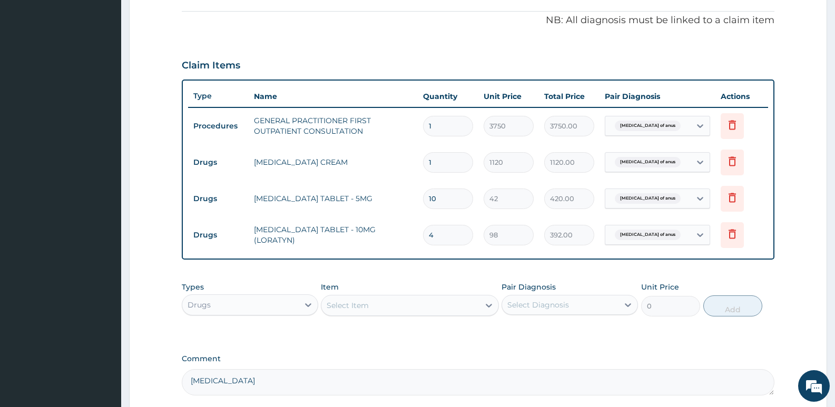
scroll to position [411, 0]
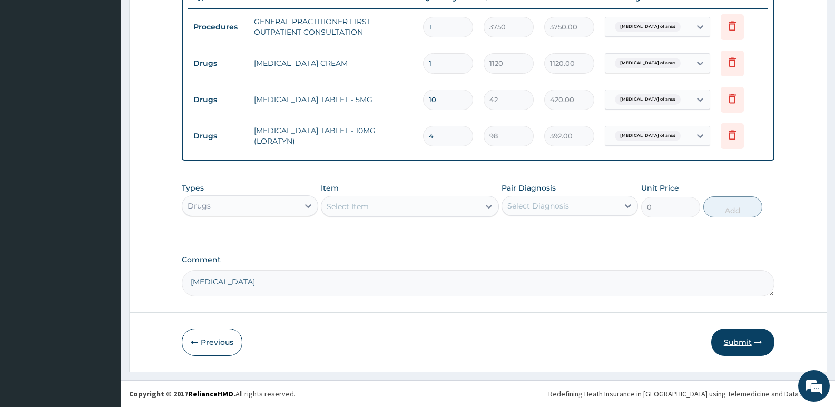
click at [754, 338] on button "Submit" at bounding box center [742, 342] width 63 height 27
